Goal: Information Seeking & Learning: Find specific page/section

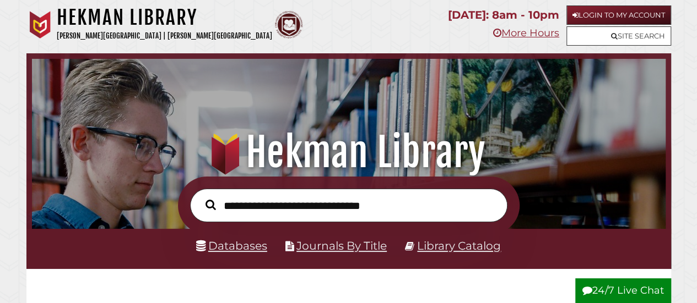
scroll to position [209, 628]
click at [250, 244] on link "Databases" at bounding box center [231, 246] width 71 height 14
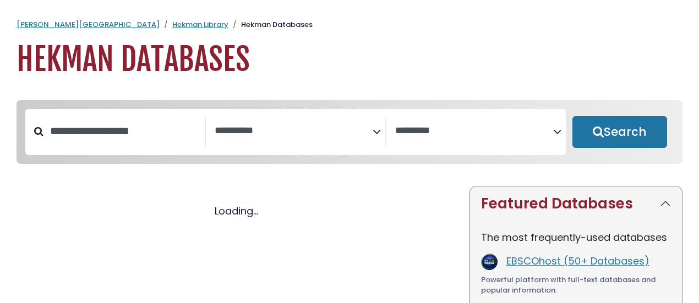
select select "Database Subject Filter"
select select "Database Vendors Filter"
select select "Database Subject Filter"
select select "Database Vendors Filter"
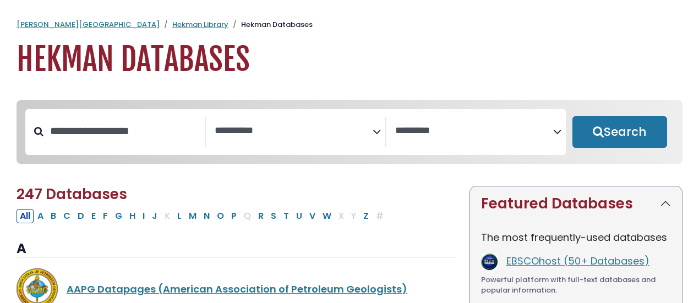
click at [373, 137] on icon "Search filters" at bounding box center [377, 130] width 8 height 17
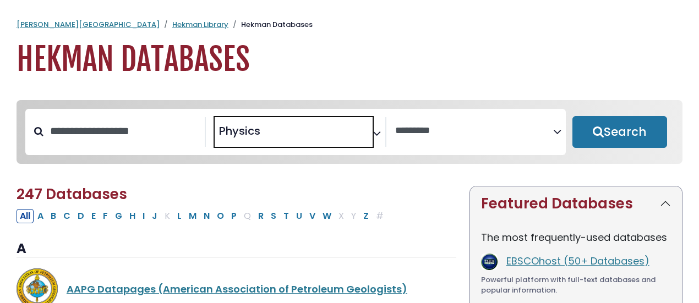
scroll to position [3, 0]
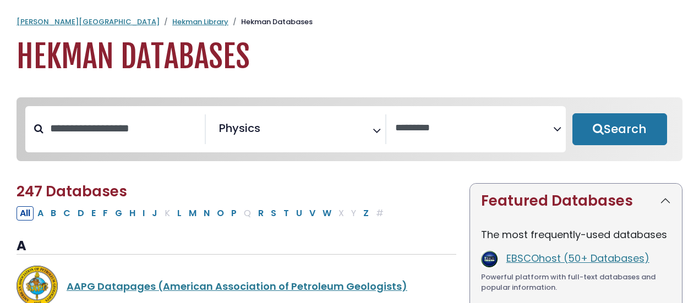
click at [376, 126] on icon "Search filters" at bounding box center [377, 129] width 8 height 17
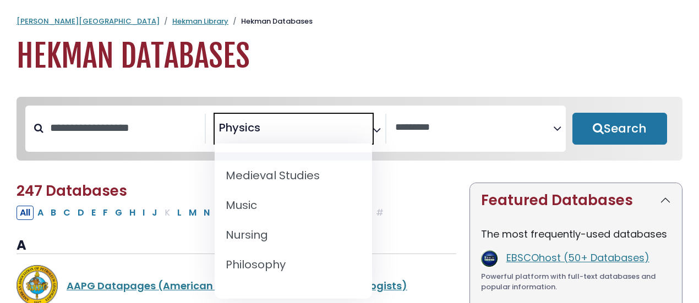
scroll to position [934, 0]
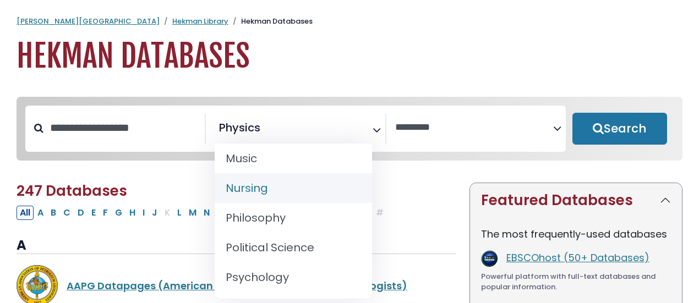
select select "*****"
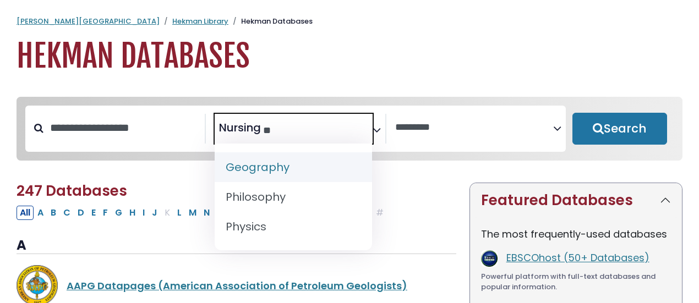
type textarea "*"
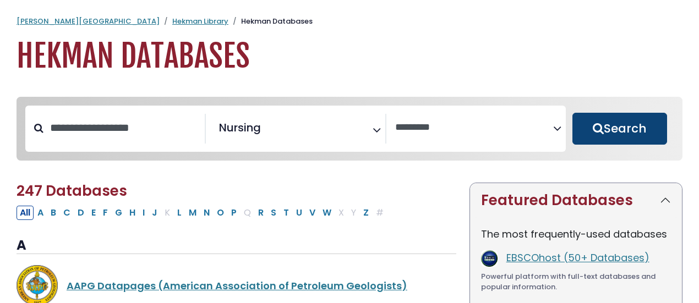
click at [621, 127] on button "Search" at bounding box center [620, 129] width 95 height 32
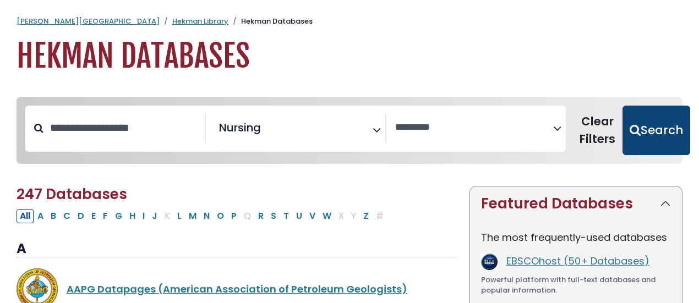
select select "Database Vendors Filter"
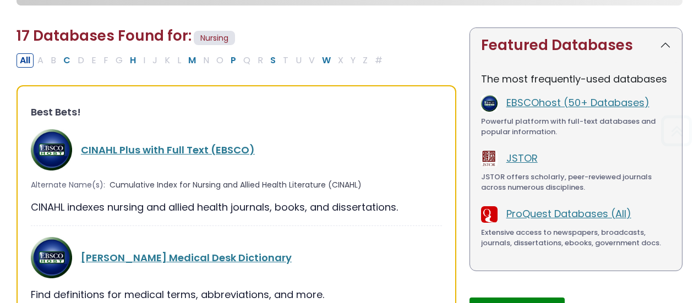
scroll to position [165, 0]
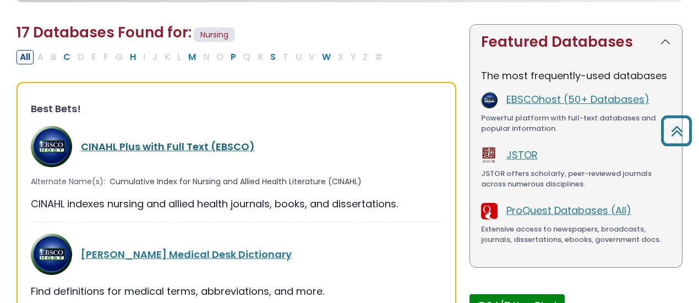
click at [180, 143] on link "CINAHL Plus with Full Text (EBSCO)" at bounding box center [168, 147] width 174 height 14
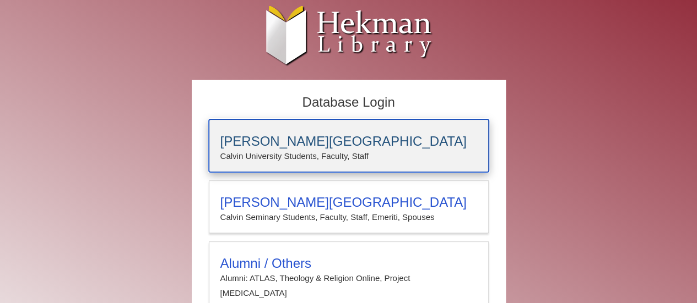
click at [286, 138] on h3 "Calvin University" at bounding box center [348, 141] width 257 height 15
